Goal: Task Accomplishment & Management: Complete application form

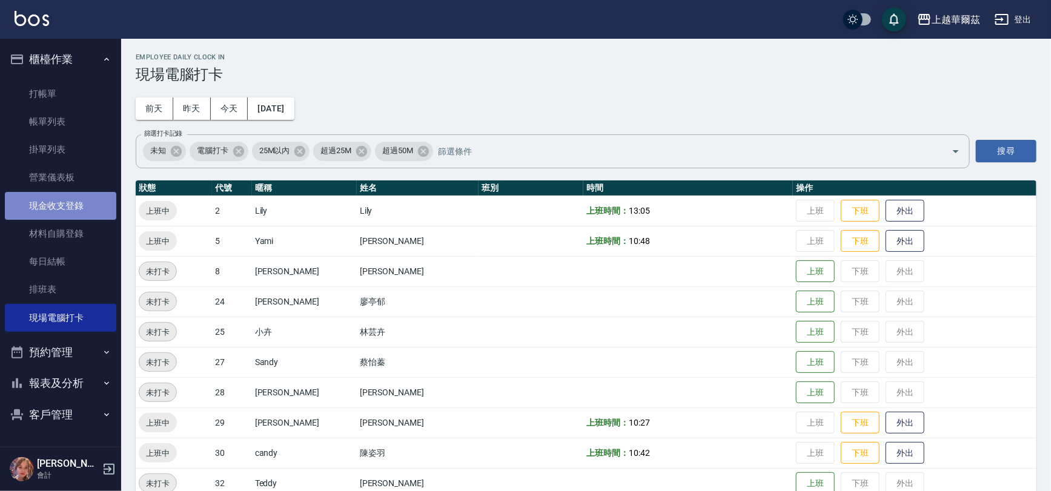
click at [81, 208] on link "現金收支登錄" at bounding box center [60, 206] width 111 height 28
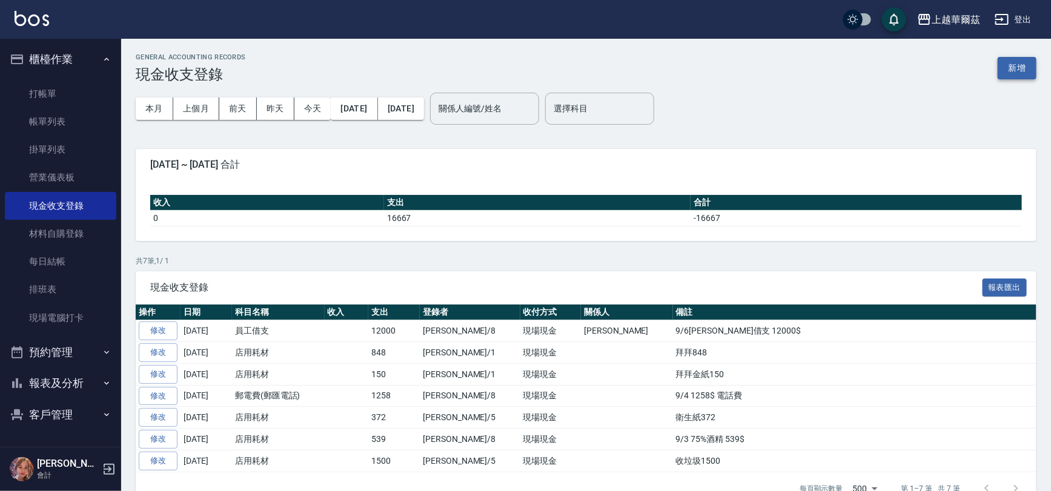
click at [1024, 62] on button "新增" at bounding box center [1017, 68] width 39 height 22
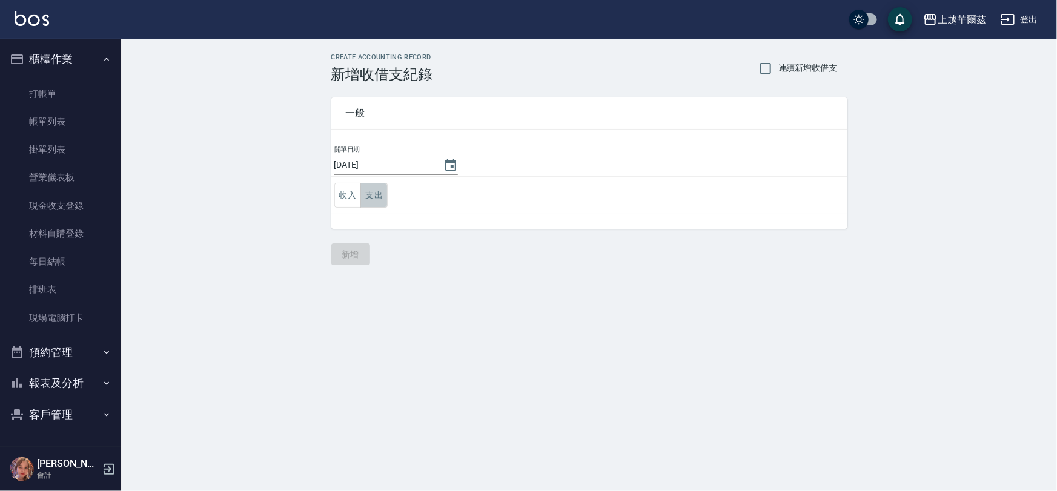
click at [372, 188] on button "支出" at bounding box center [373, 195] width 27 height 25
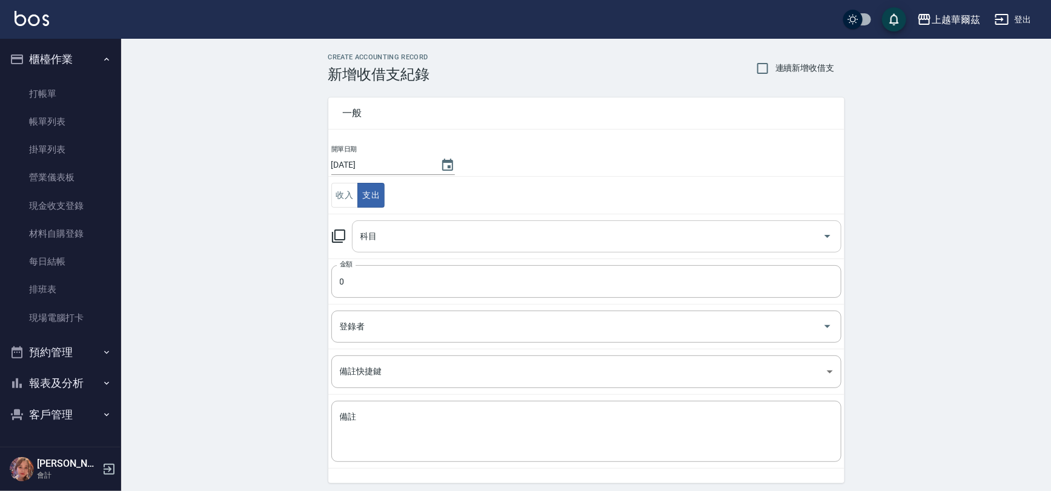
click at [382, 232] on input "科目" at bounding box center [587, 236] width 460 height 21
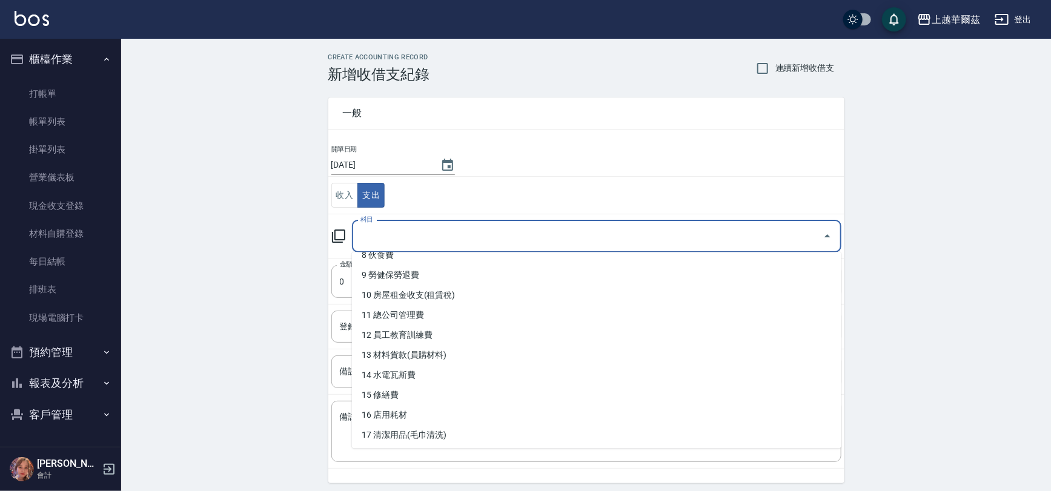
scroll to position [191, 0]
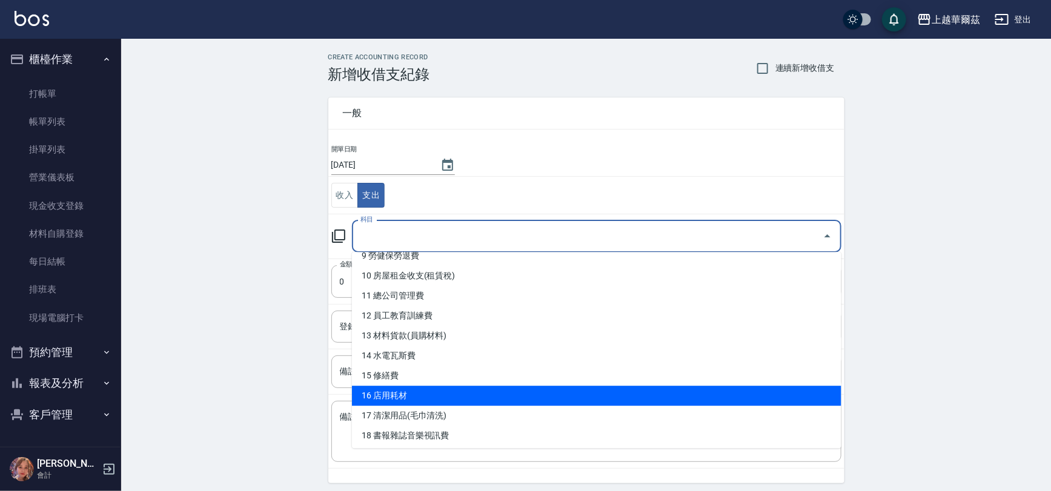
click at [395, 397] on li "16 店用耗材" at bounding box center [597, 396] width 490 height 20
type input "16 店用耗材"
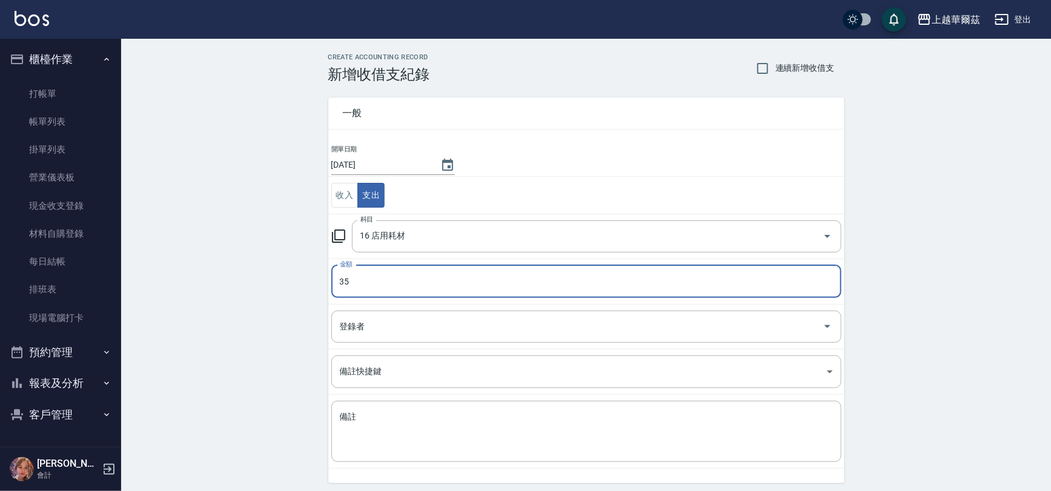
type input "35"
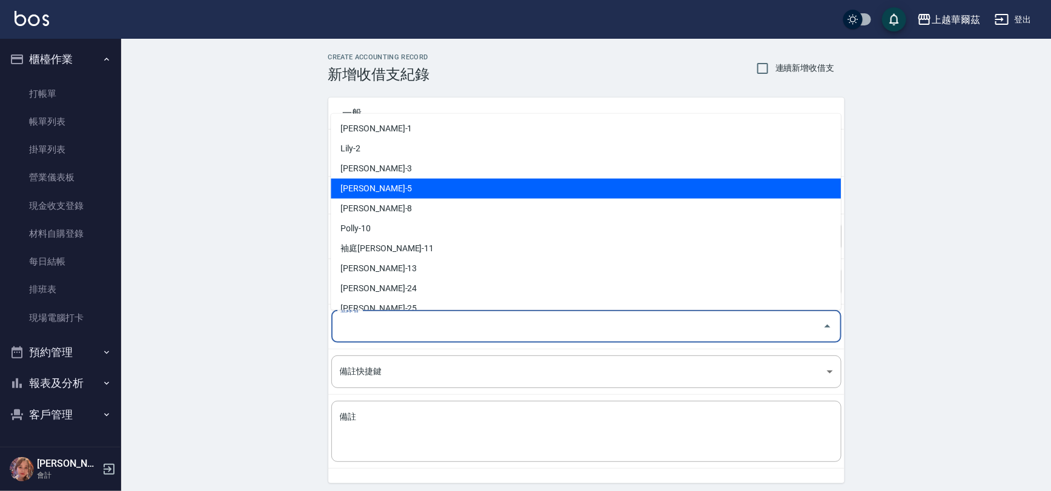
type input "[PERSON_NAME]-5"
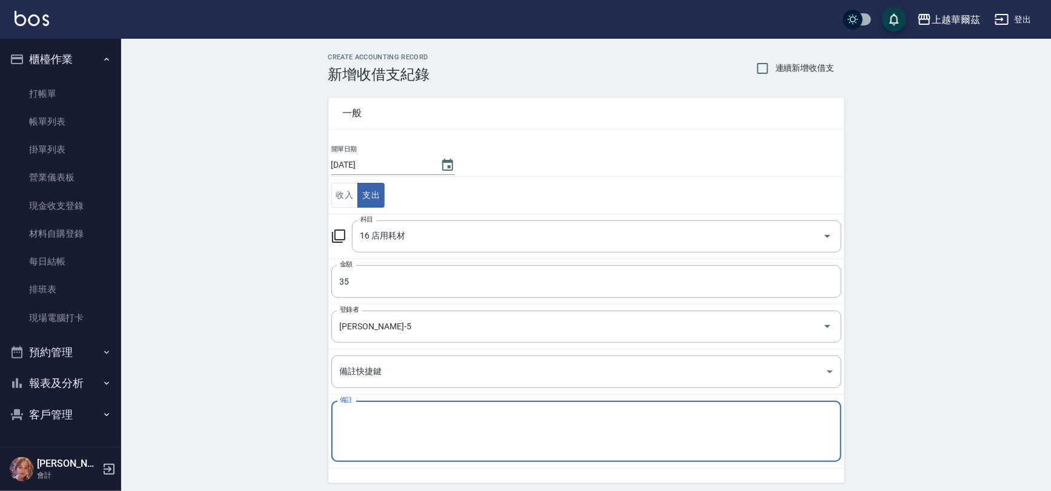
click at [392, 417] on textarea "備註" at bounding box center [586, 431] width 493 height 41
type textarea "r"
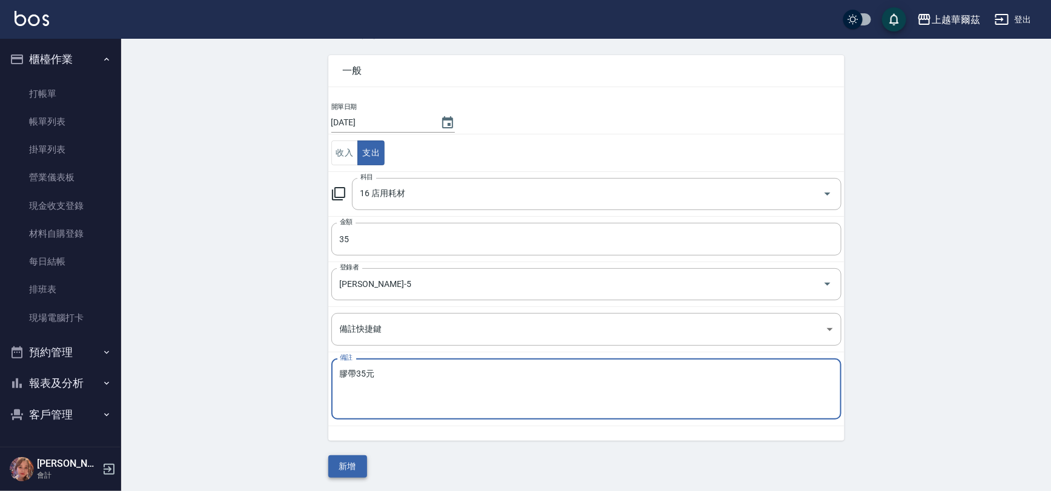
type textarea "膠帶35元"
click at [334, 463] on button "新增" at bounding box center [347, 467] width 39 height 22
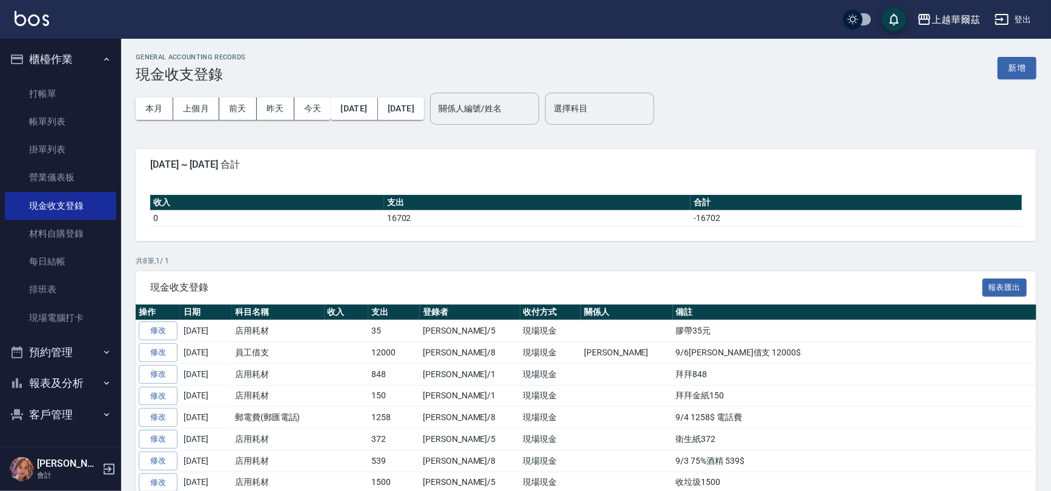
click at [82, 52] on button "櫃檯作業" at bounding box center [60, 60] width 111 height 32
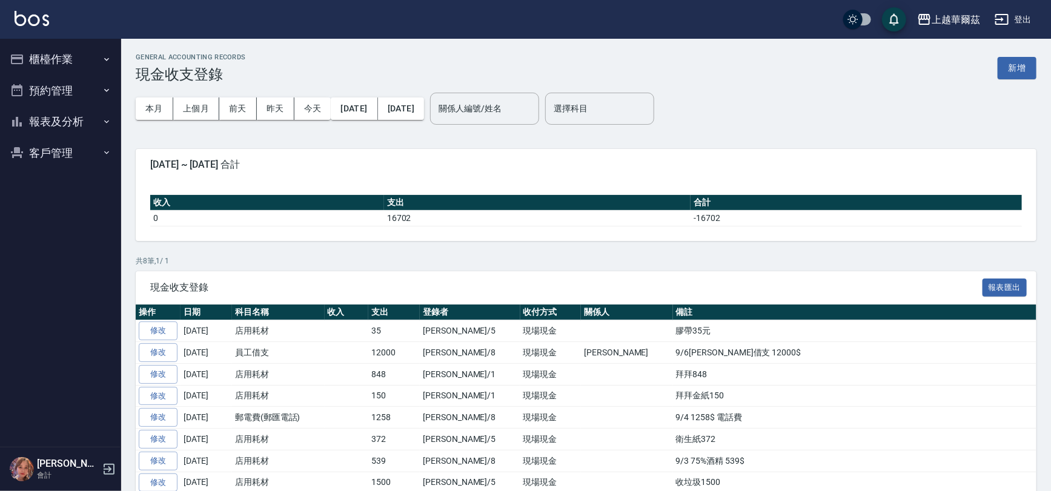
click at [61, 127] on button "報表及分析" at bounding box center [60, 122] width 111 height 32
